Goal: Obtain resource: Download file/media

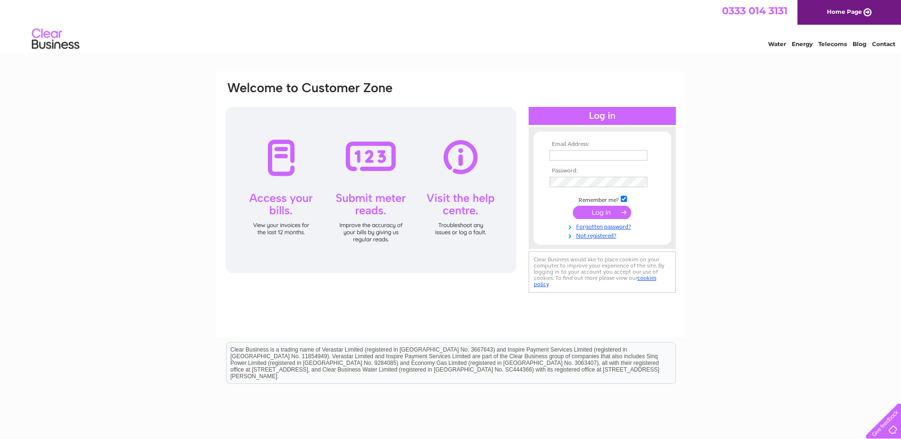
type input "OVLAccounts@online-valves.com"
click at [599, 213] on input "submit" at bounding box center [602, 212] width 58 height 13
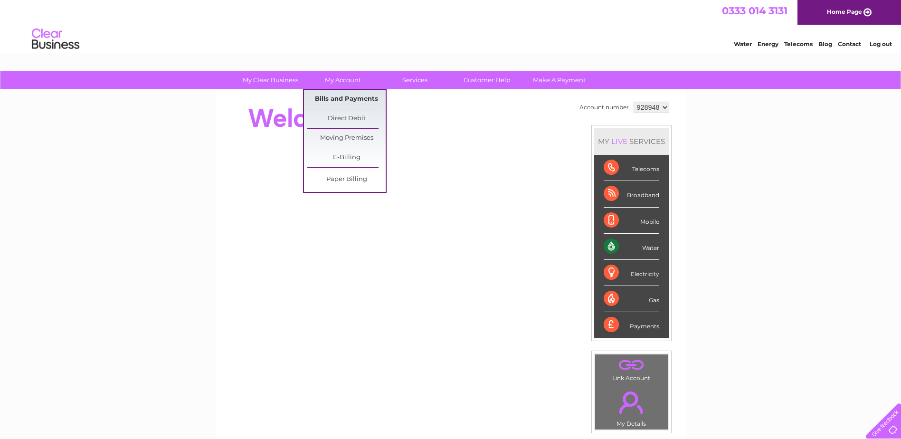
click at [347, 99] on link "Bills and Payments" at bounding box center [346, 99] width 78 height 19
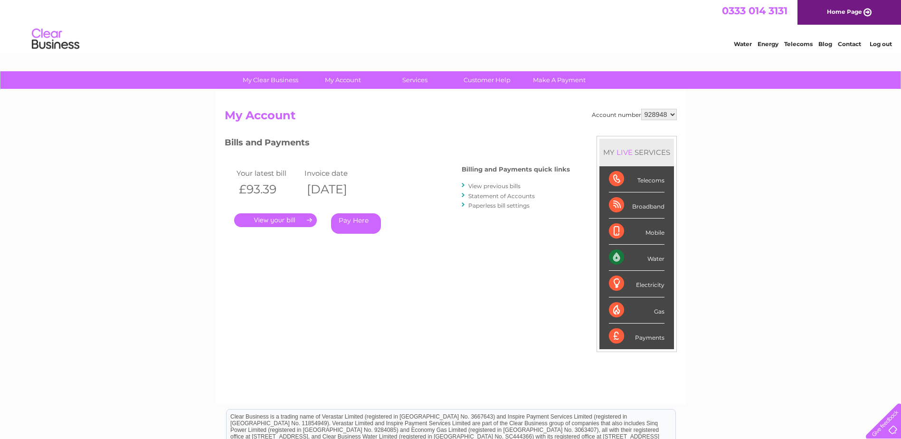
click at [270, 224] on link "." at bounding box center [275, 220] width 83 height 14
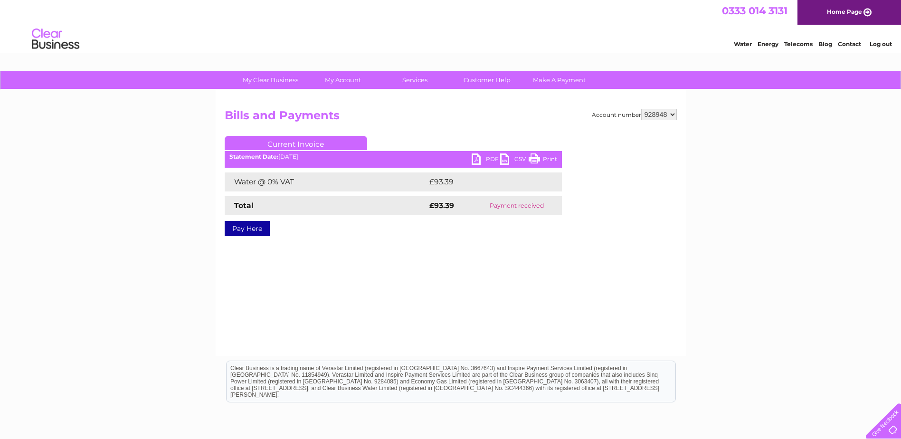
click at [482, 162] on link "PDF" at bounding box center [486, 160] width 28 height 14
click at [874, 44] on link "Log out" at bounding box center [881, 43] width 22 height 7
